Goal: Task Accomplishment & Management: Manage account settings

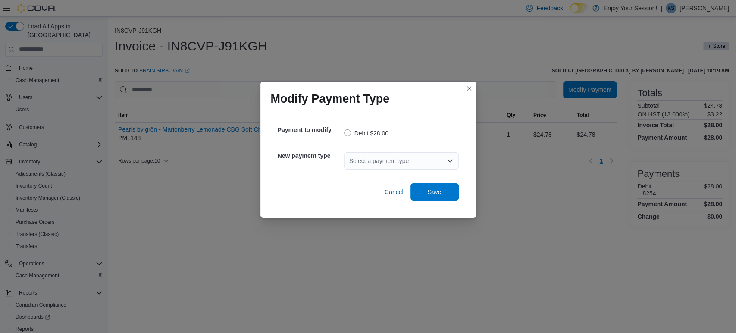
click at [352, 151] on div "Select a payment type" at bounding box center [401, 161] width 115 height 28
click at [358, 159] on div "Select a payment type" at bounding box center [401, 160] width 115 height 17
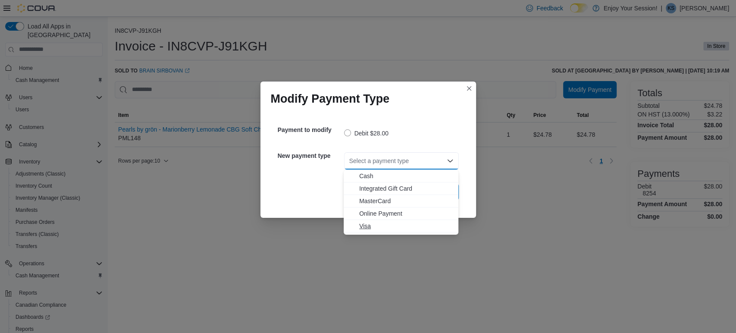
click at [378, 226] on span "Visa" at bounding box center [406, 226] width 94 height 9
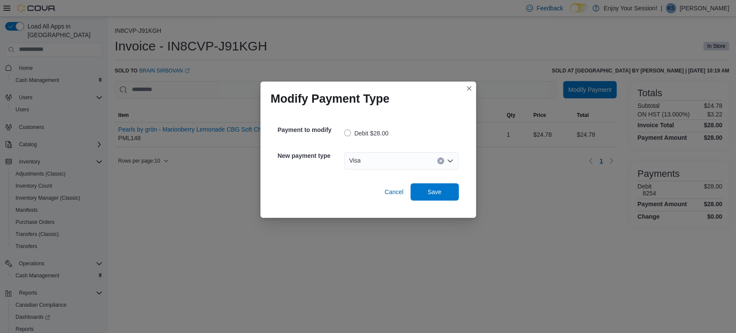
click at [425, 182] on div "Cancel Save" at bounding box center [368, 188] width 181 height 24
click at [428, 191] on span "Save" at bounding box center [435, 191] width 14 height 9
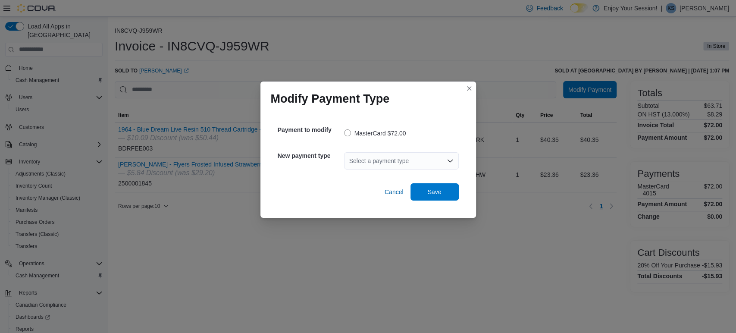
click at [406, 167] on div "Select a payment type" at bounding box center [401, 160] width 115 height 17
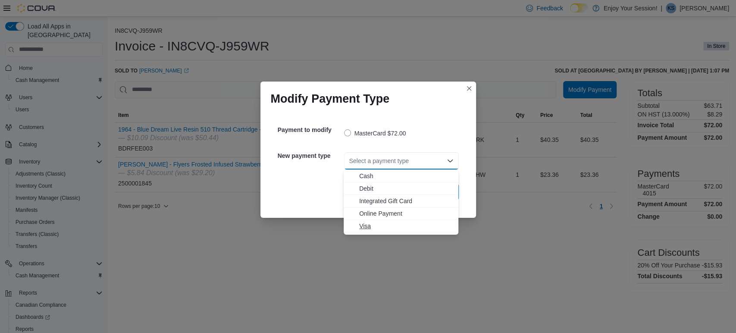
click at [377, 229] on span "Visa" at bounding box center [406, 226] width 94 height 9
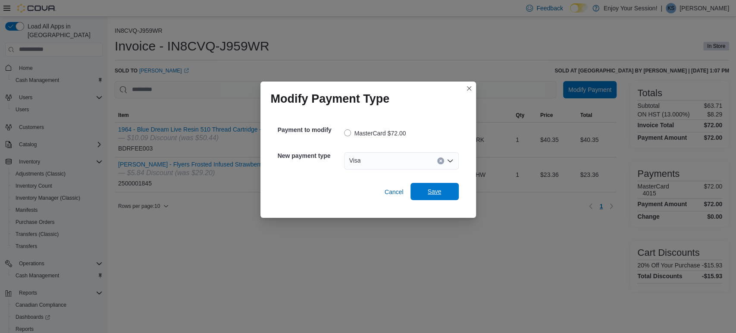
click at [432, 195] on span "Save" at bounding box center [435, 191] width 14 height 9
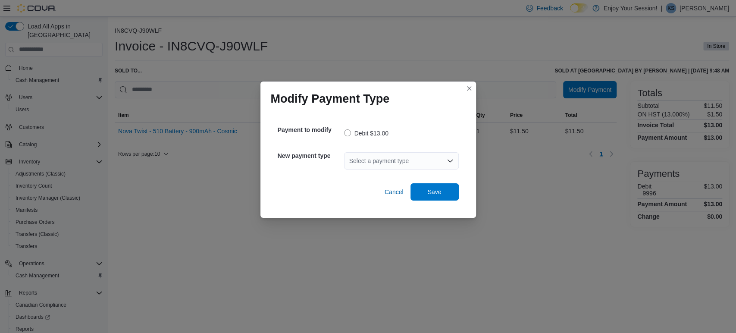
click at [354, 159] on div "Select a payment type" at bounding box center [401, 160] width 115 height 17
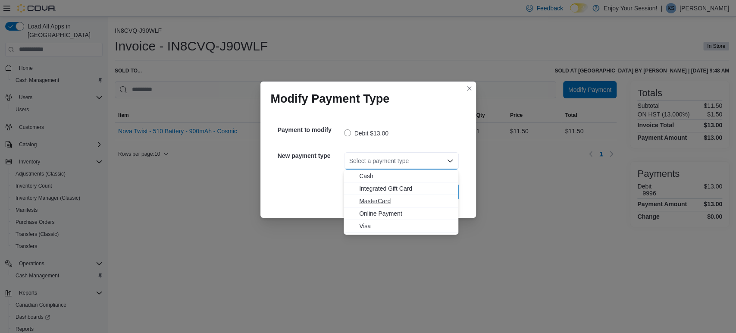
click at [373, 203] on span "MasterCard" at bounding box center [406, 201] width 94 height 9
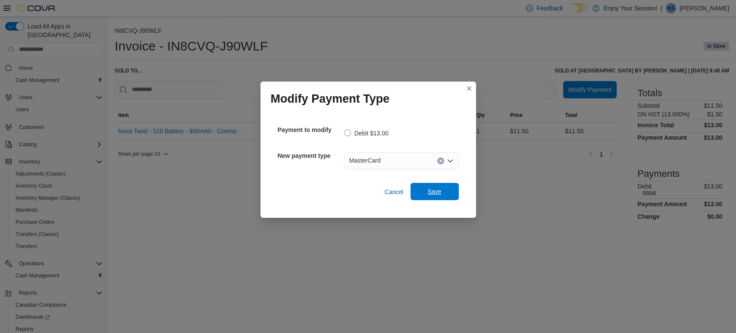
click at [423, 194] on span "Save" at bounding box center [435, 191] width 38 height 17
click at [410, 162] on div "Select a payment type" at bounding box center [401, 160] width 115 height 17
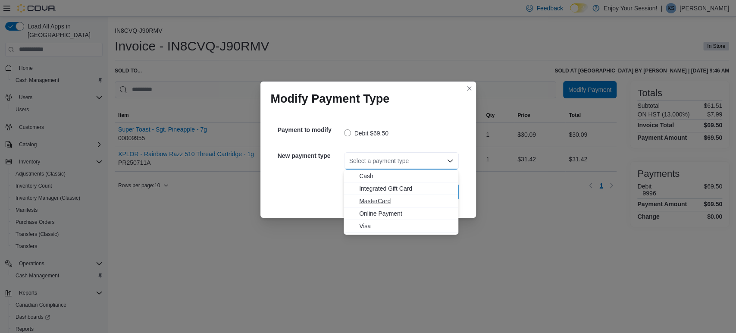
click at [374, 203] on span "MasterCard" at bounding box center [406, 201] width 94 height 9
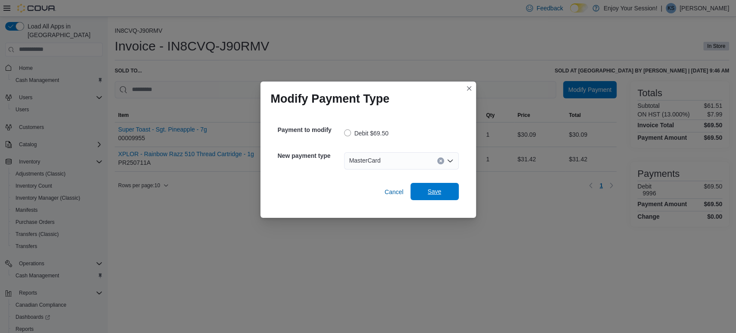
click at [433, 195] on span "Save" at bounding box center [435, 191] width 14 height 9
